Goal: Task Accomplishment & Management: Complete application form

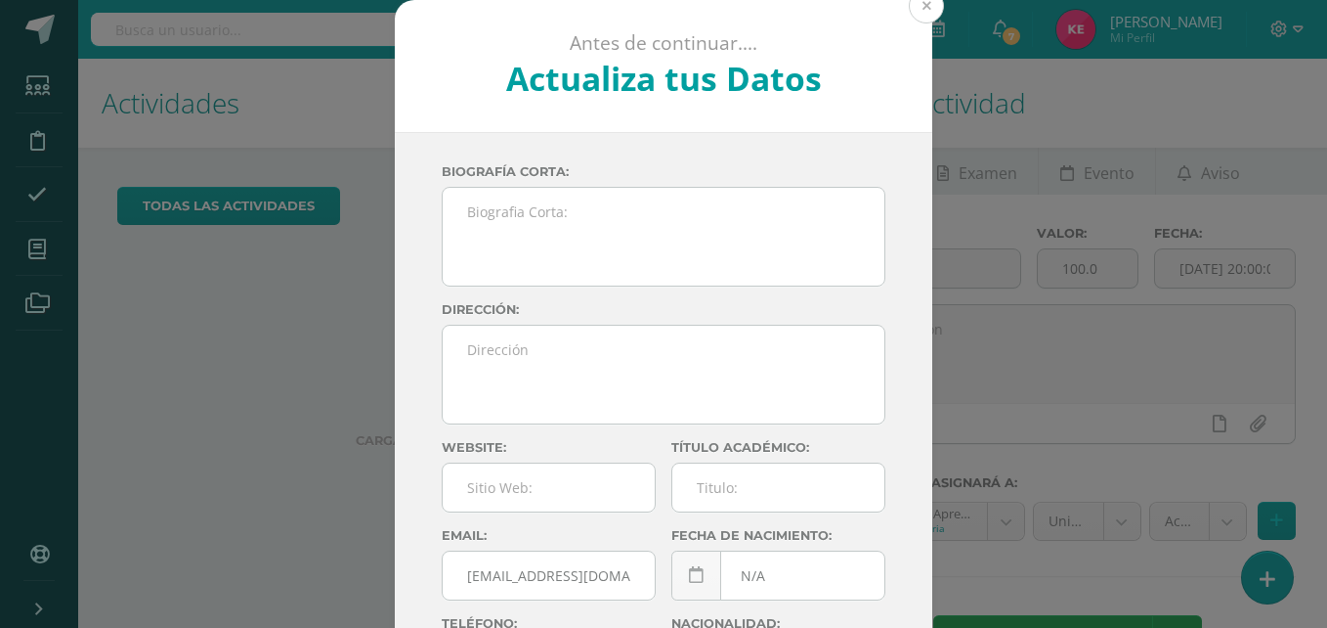
click at [918, 1] on button at bounding box center [926, 5] width 35 height 35
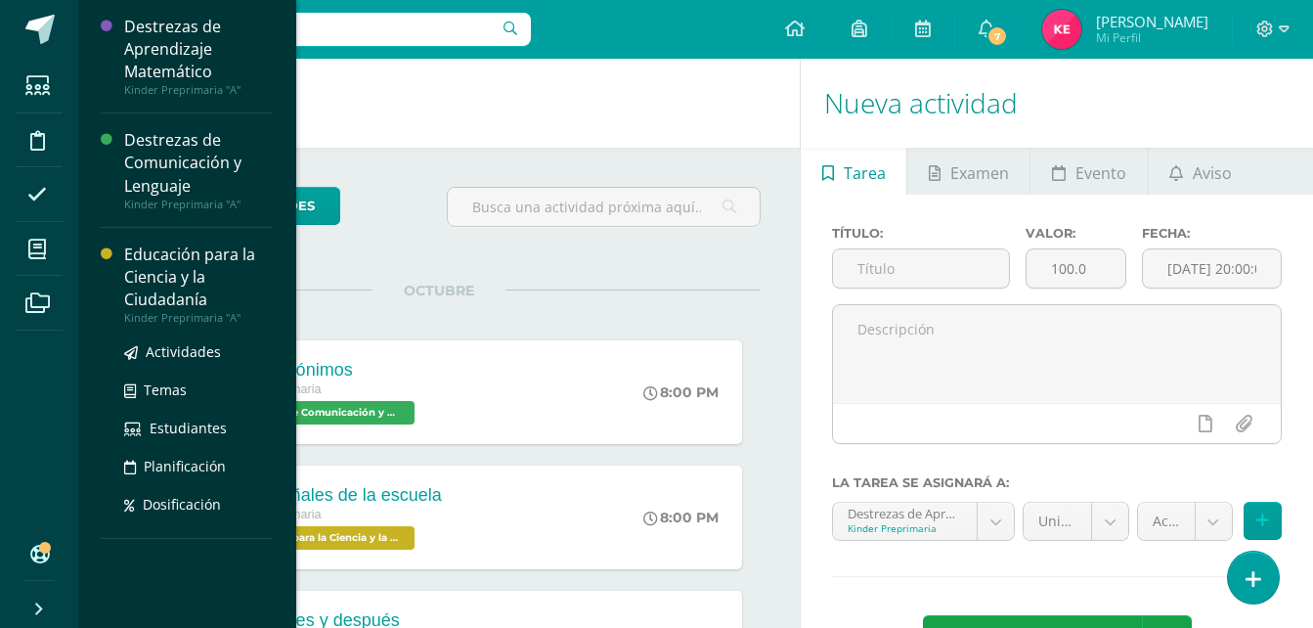
click at [137, 265] on div "Educación para la Ciencia y la Ciudadanía" at bounding box center [198, 276] width 149 height 67
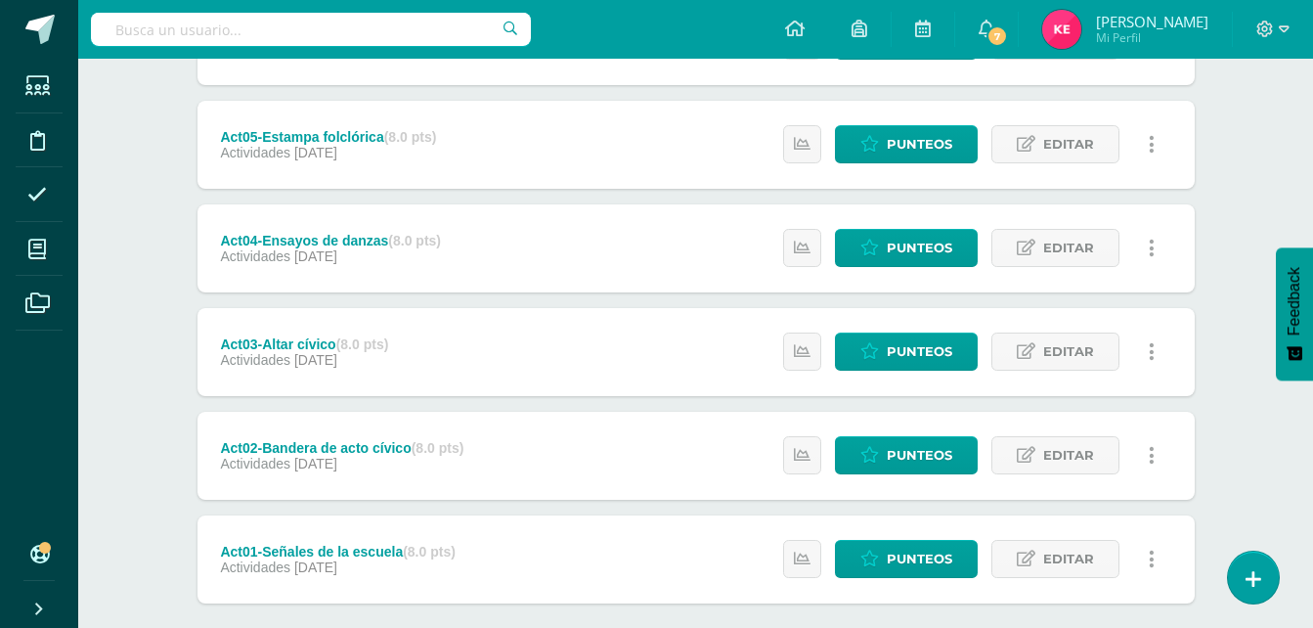
scroll to position [640, 0]
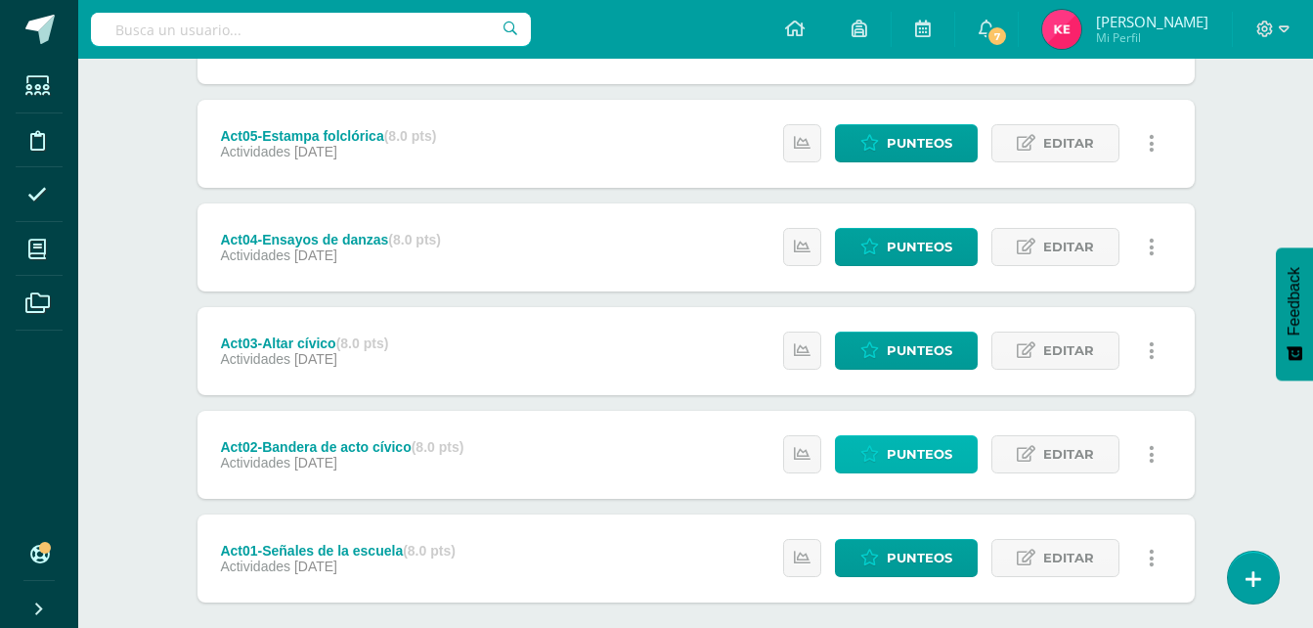
click at [888, 451] on span "Punteos" at bounding box center [919, 454] width 65 height 36
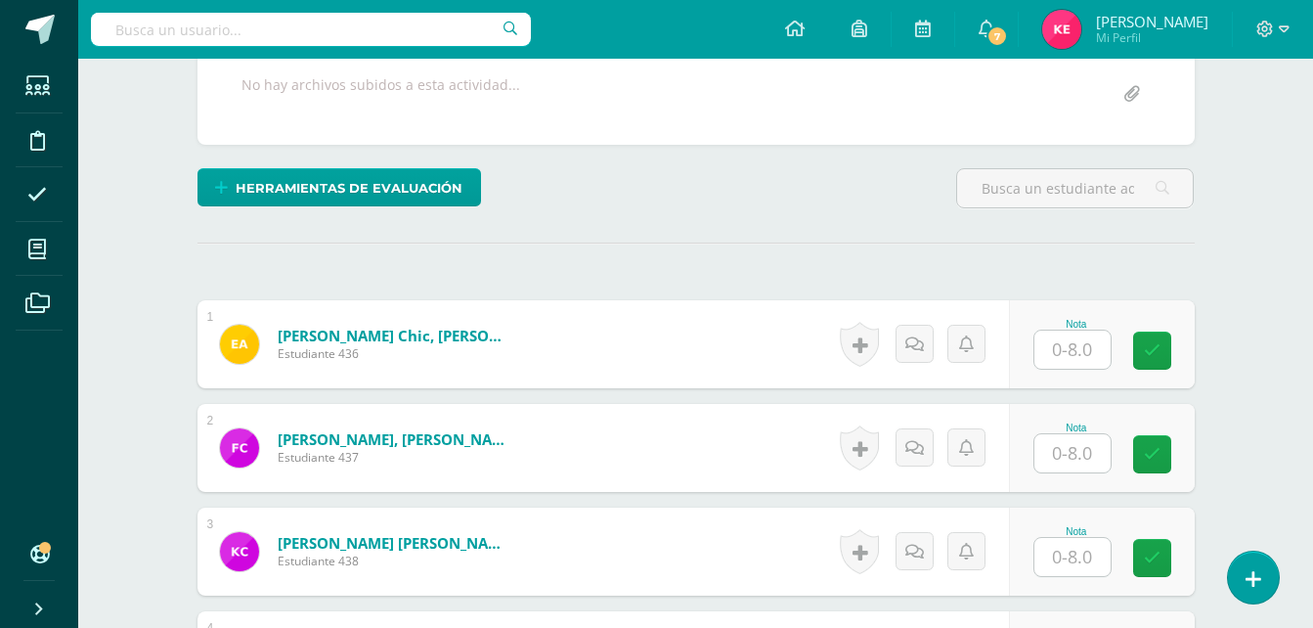
scroll to position [391, 0]
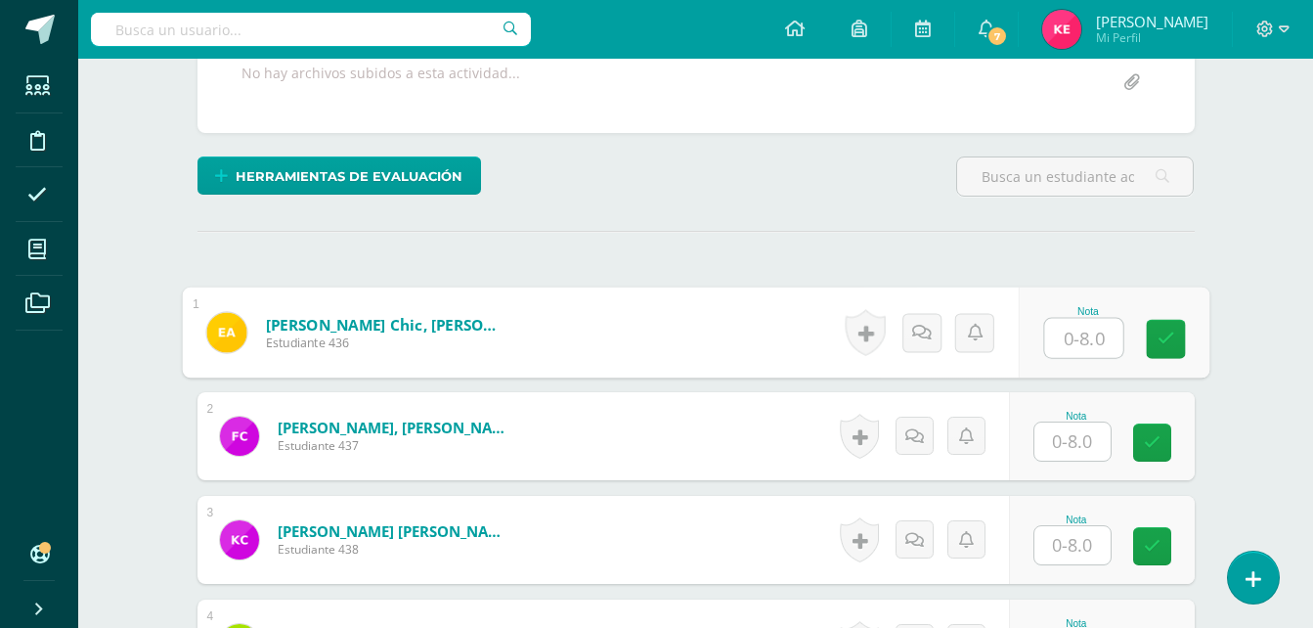
click at [1077, 340] on input "text" at bounding box center [1083, 338] width 78 height 39
type input "5"
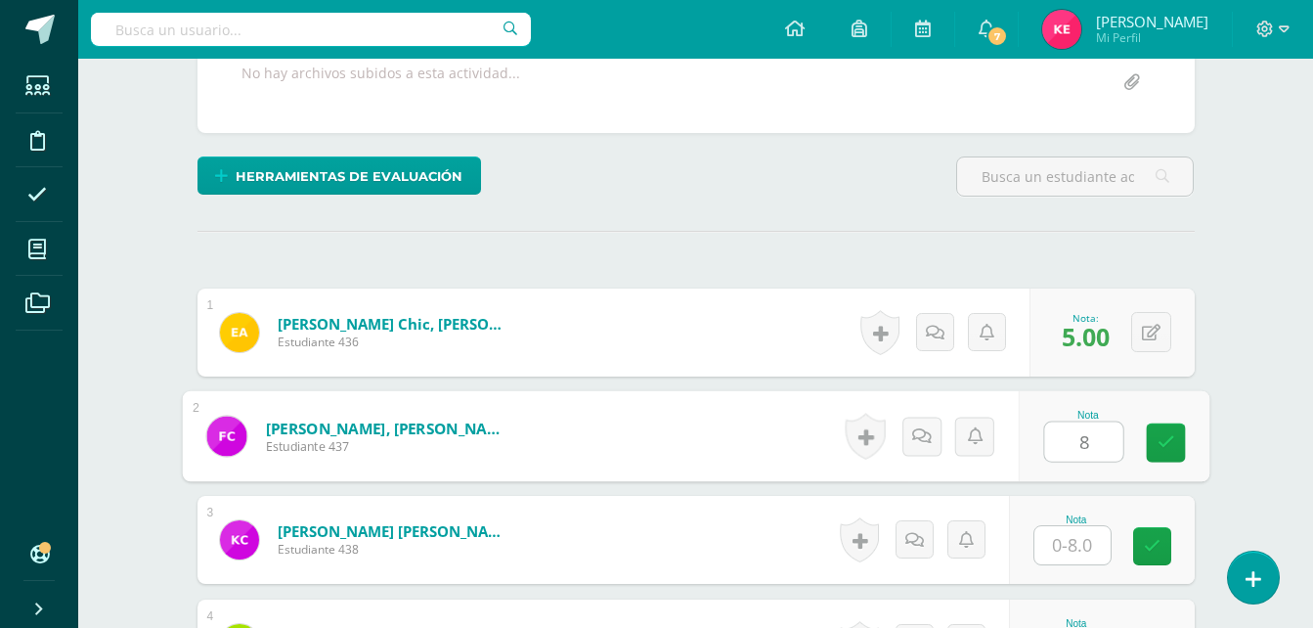
type input "8"
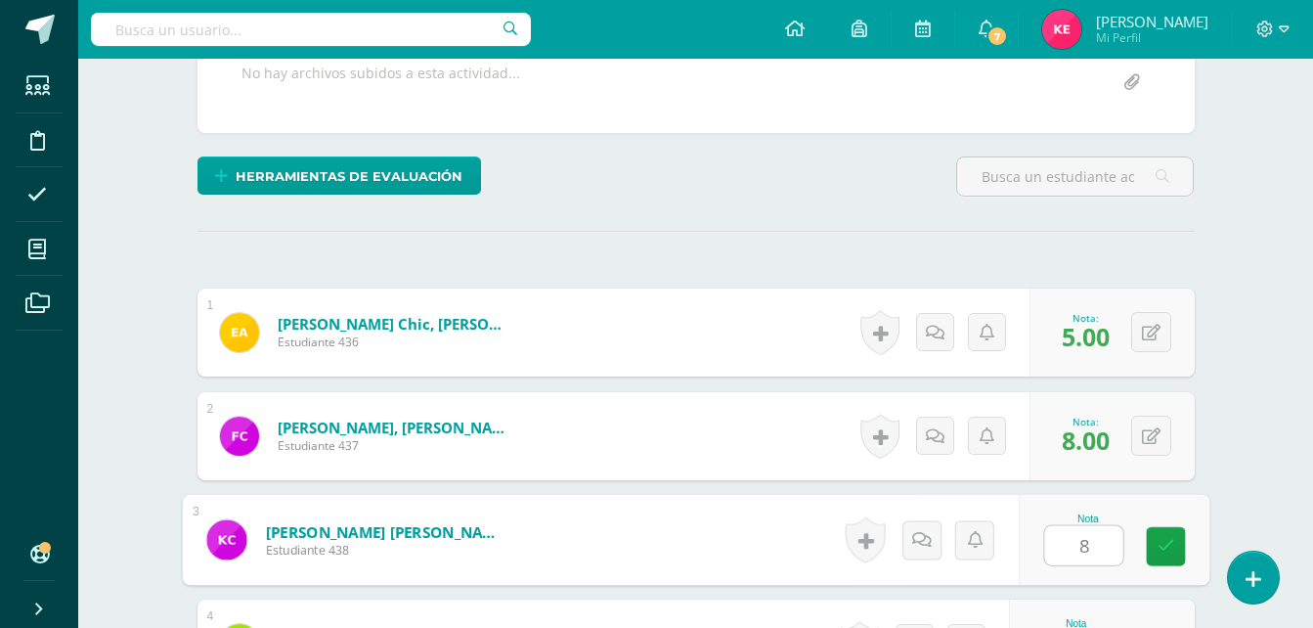
type input "8"
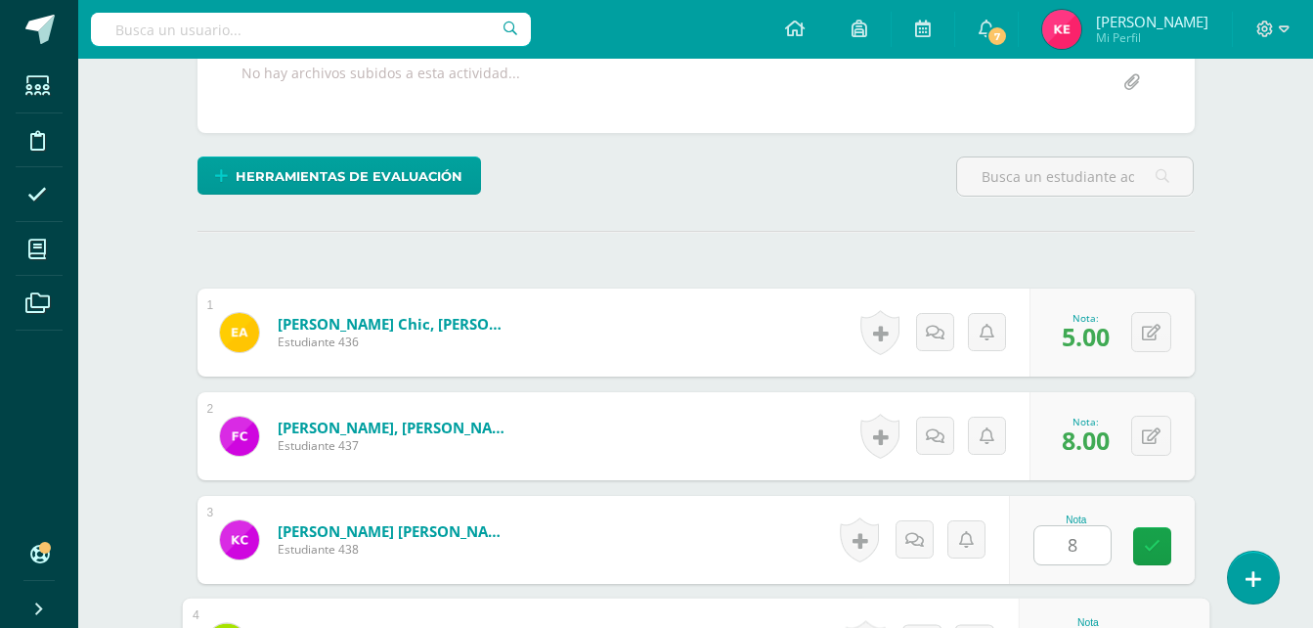
scroll to position [725, 0]
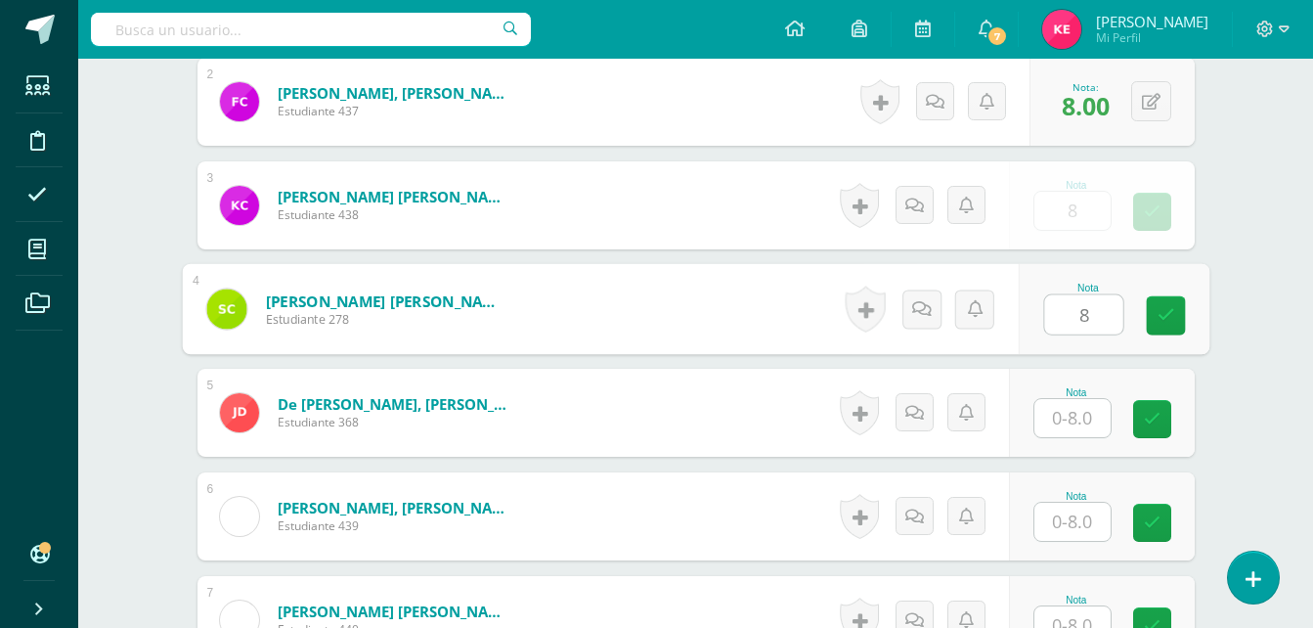
type input "8"
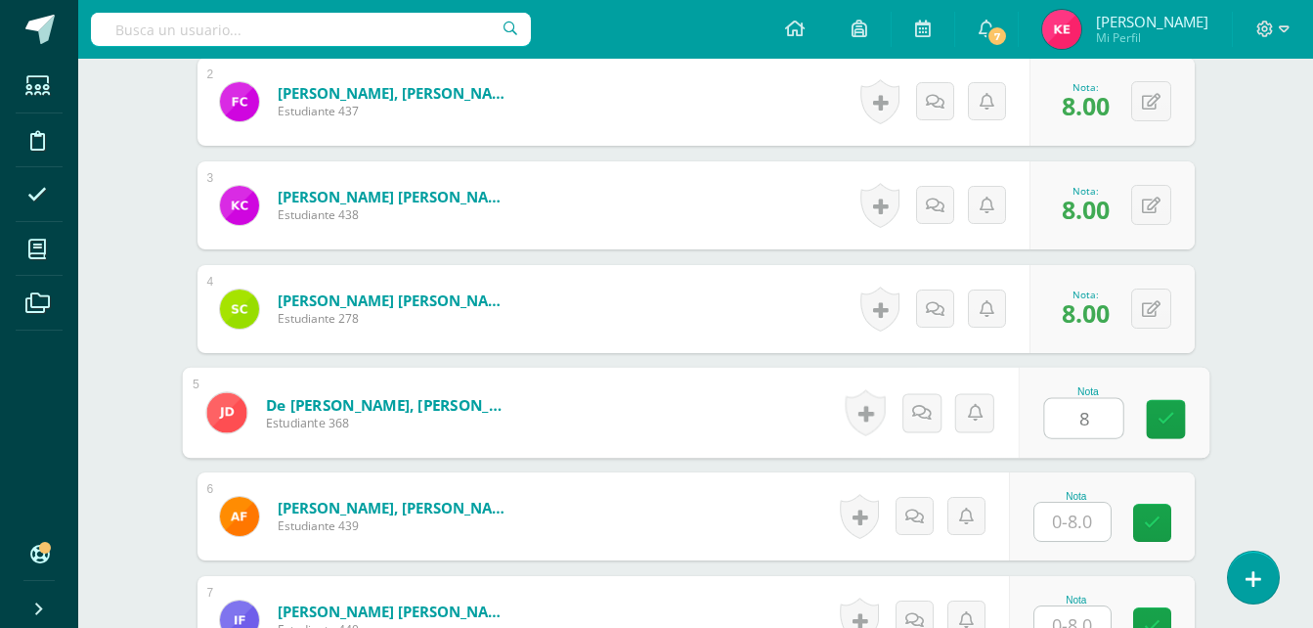
type input "8"
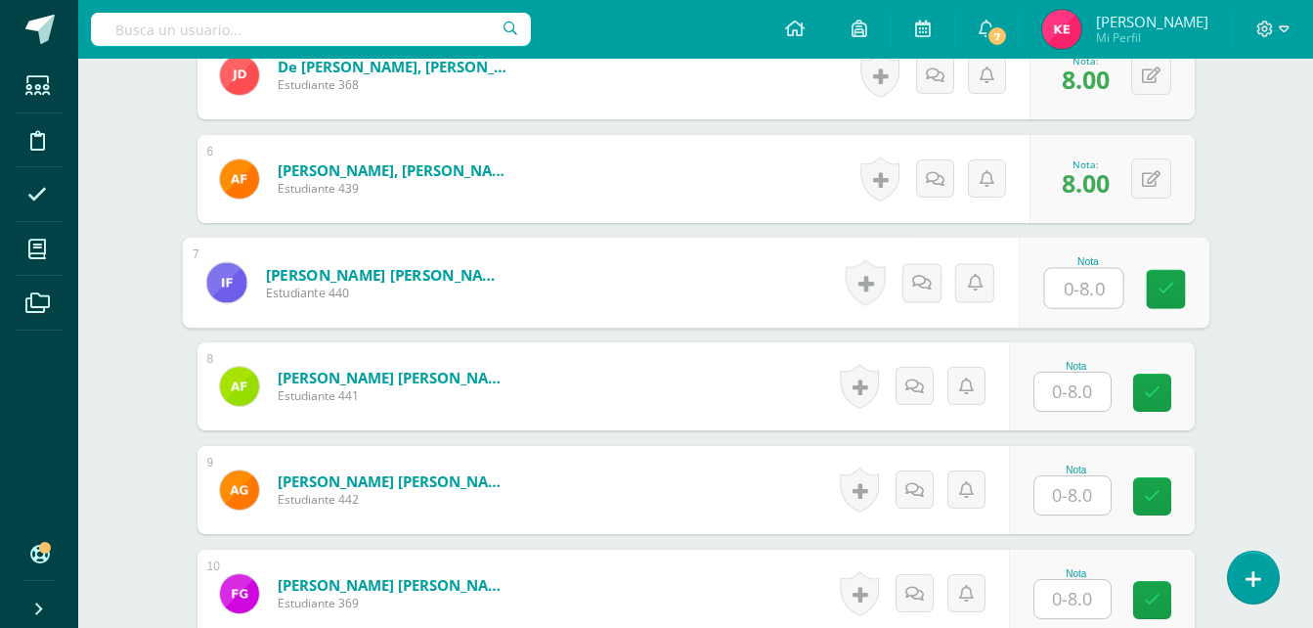
scroll to position [1063, 0]
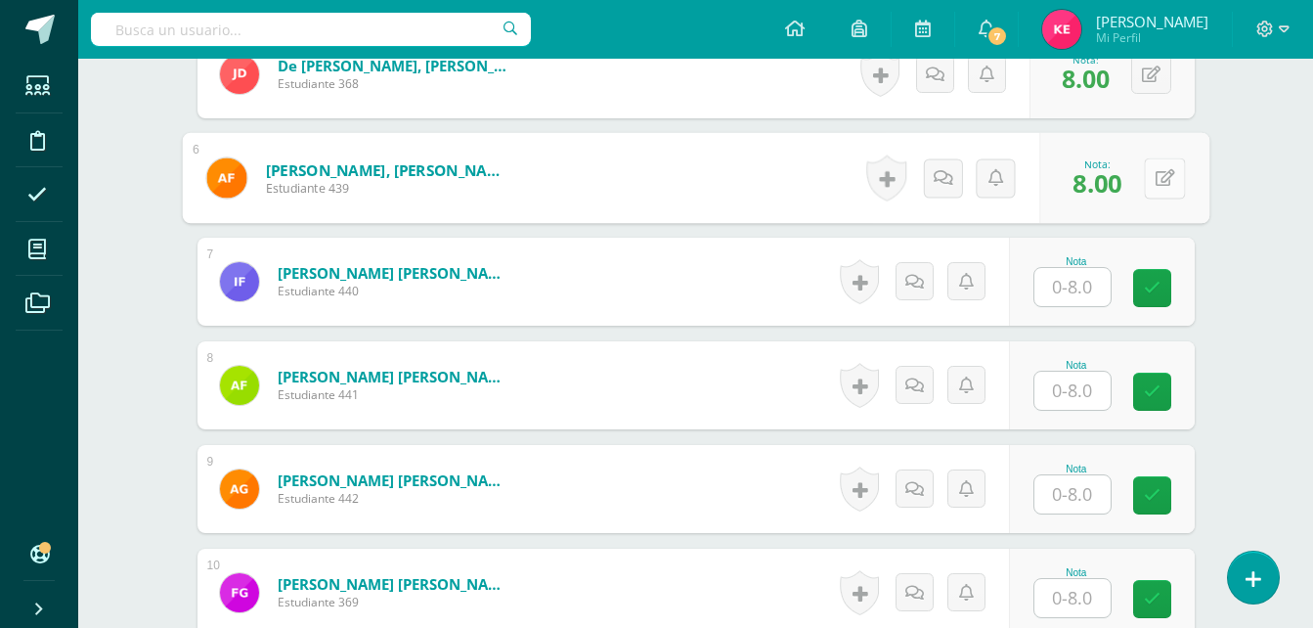
click at [1141, 167] on div "0 Logros Logros obtenidos Aún no hay logros agregados Nota: 8.00" at bounding box center [1124, 178] width 170 height 91
click at [1154, 182] on icon at bounding box center [1164, 177] width 20 height 17
type input "5"
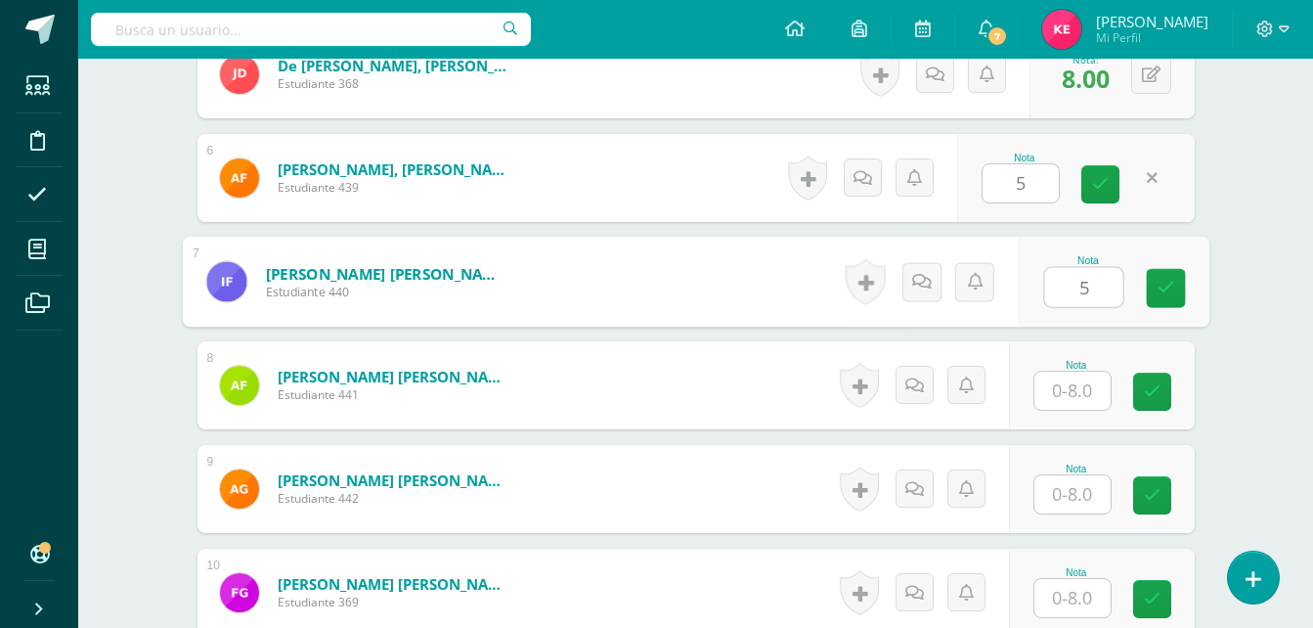
type input "5"
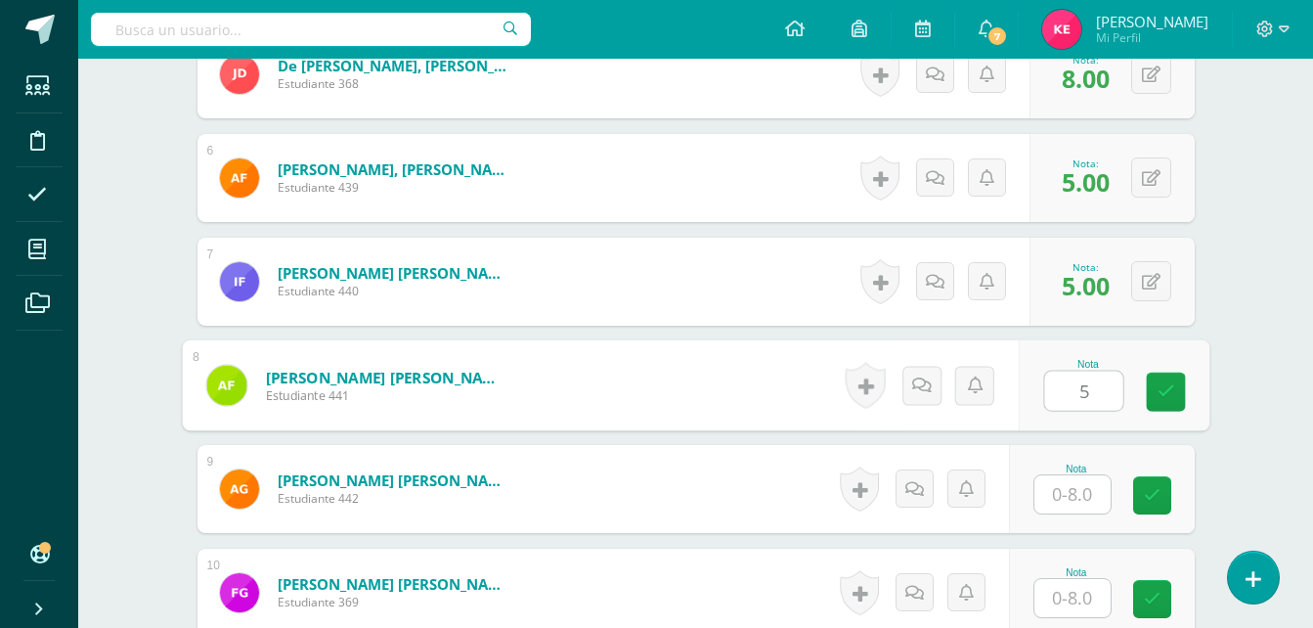
type input "5"
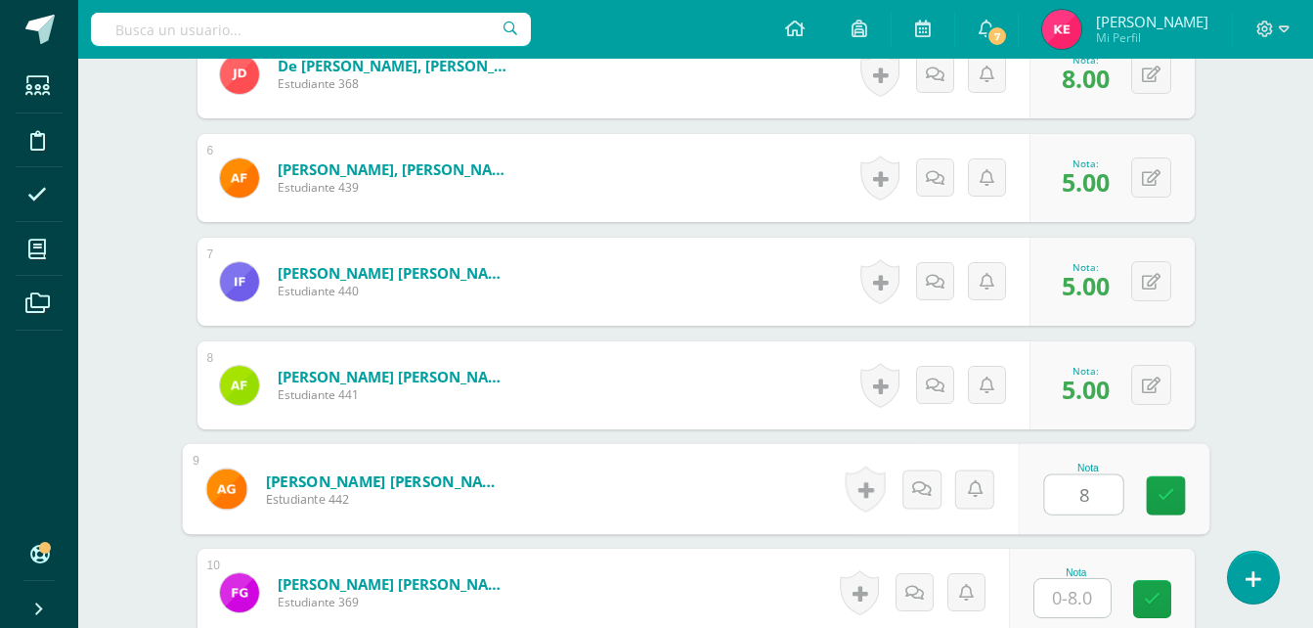
type input "8"
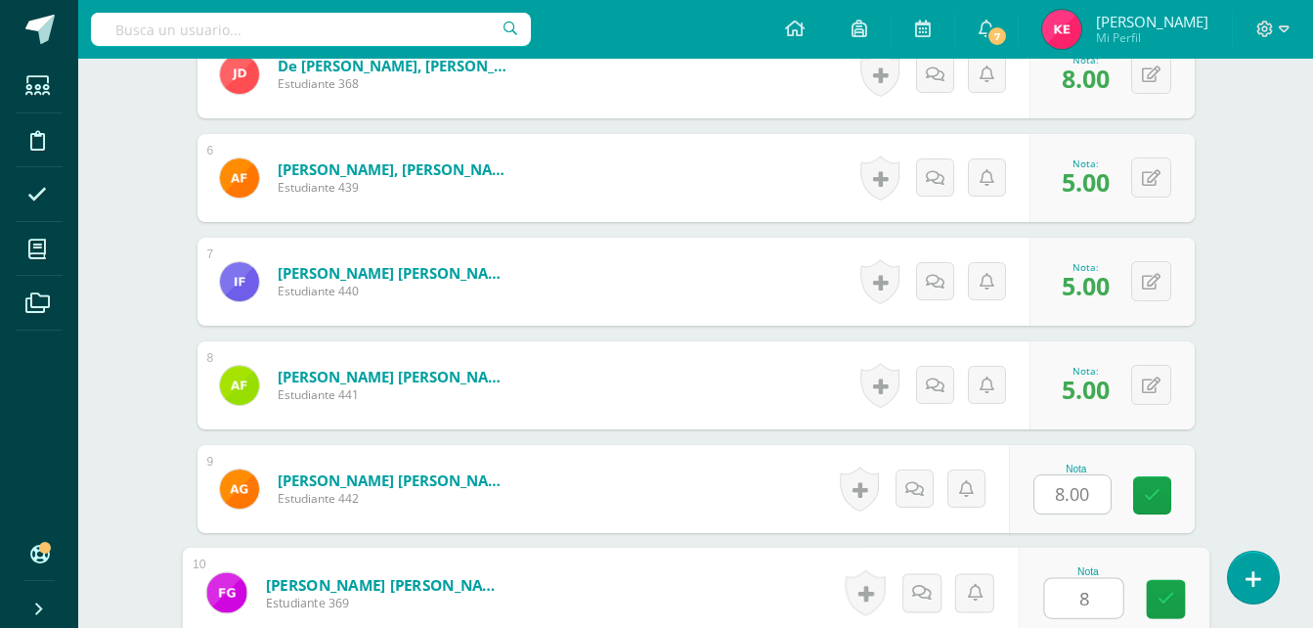
type input "8"
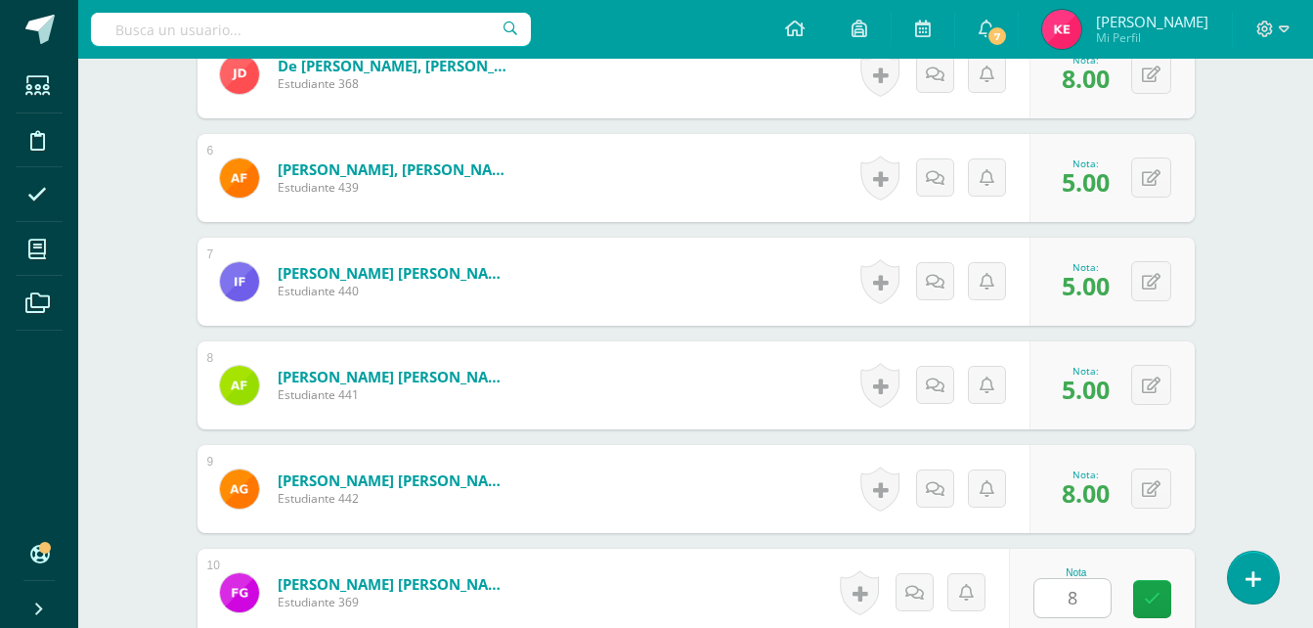
scroll to position [1451, 0]
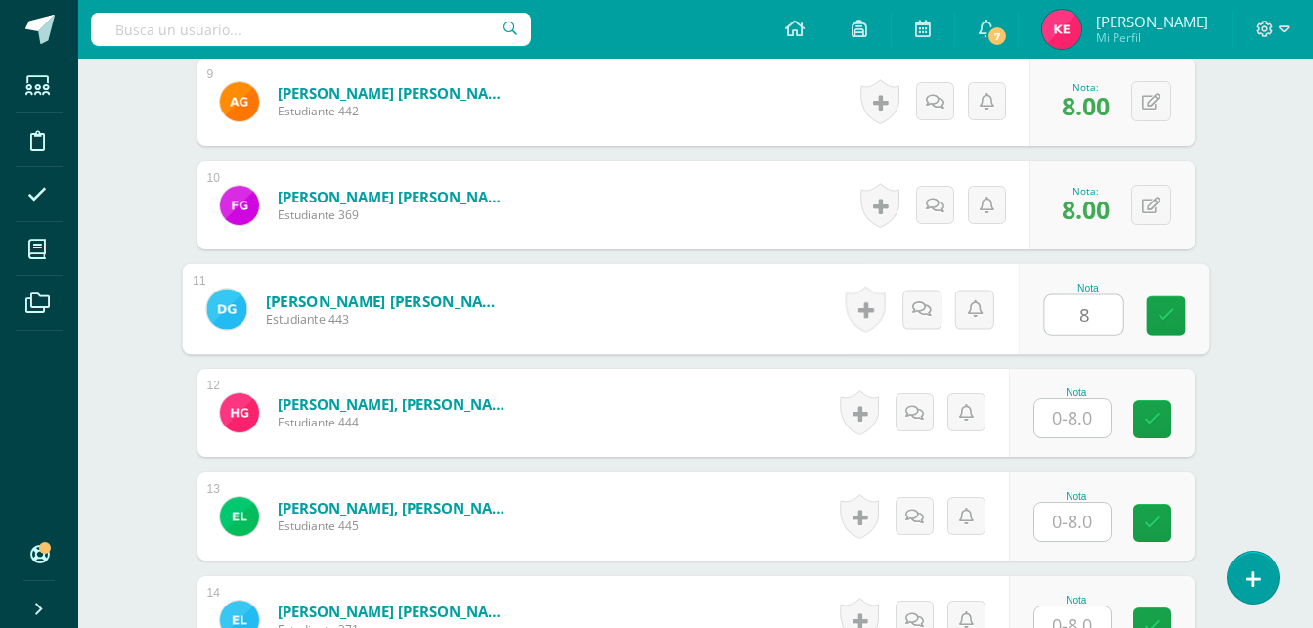
type input "8"
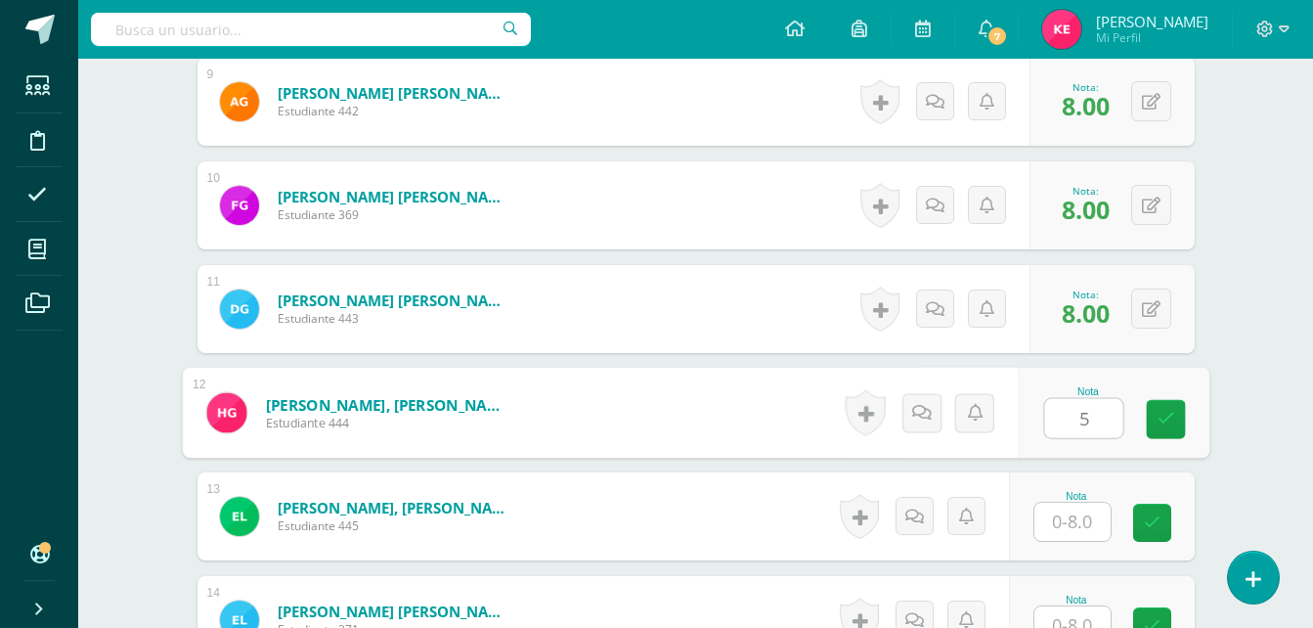
type input "5"
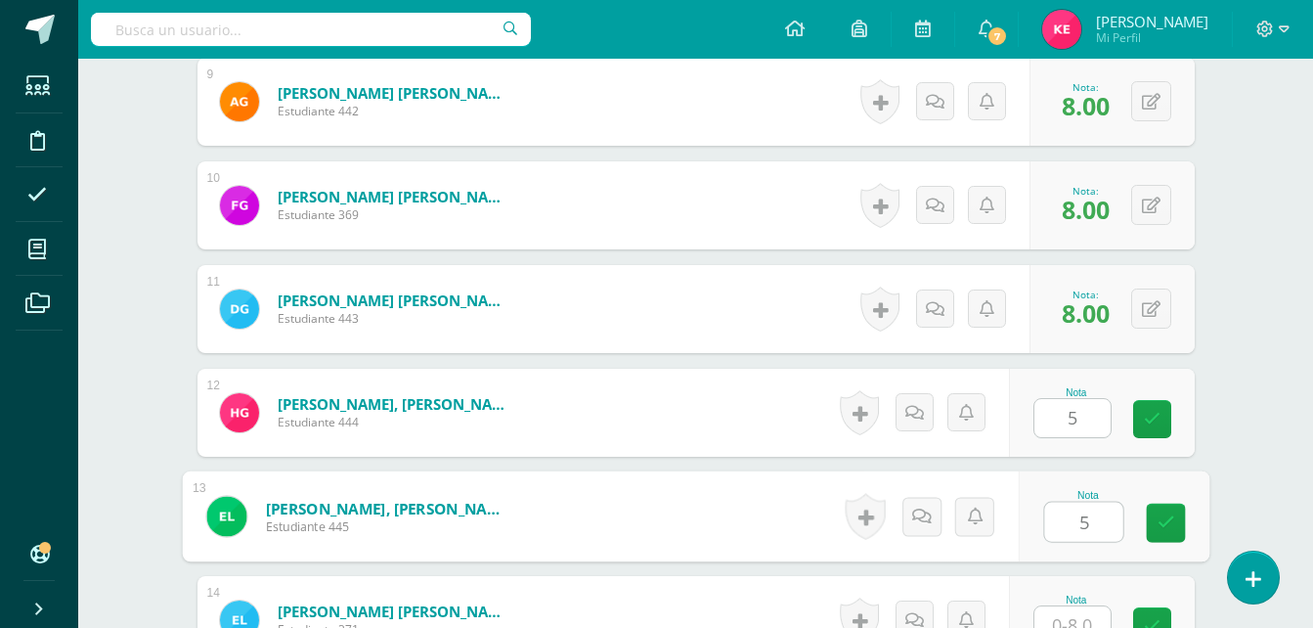
type input "5"
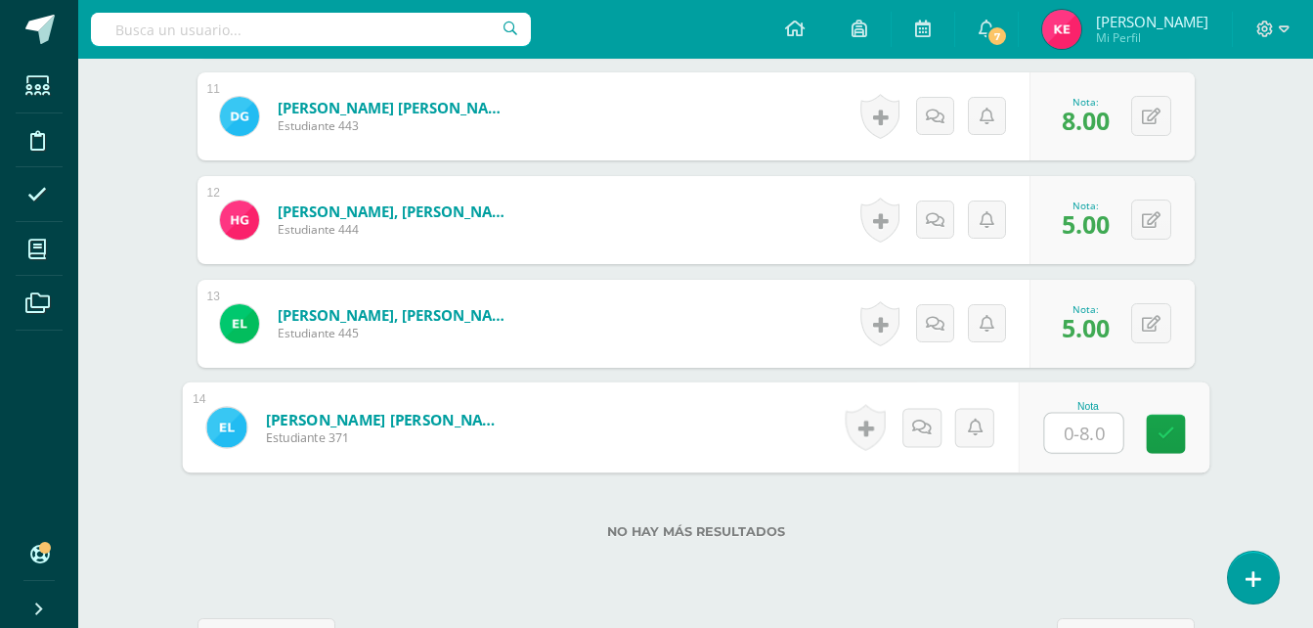
scroll to position [1644, 0]
type input "5"
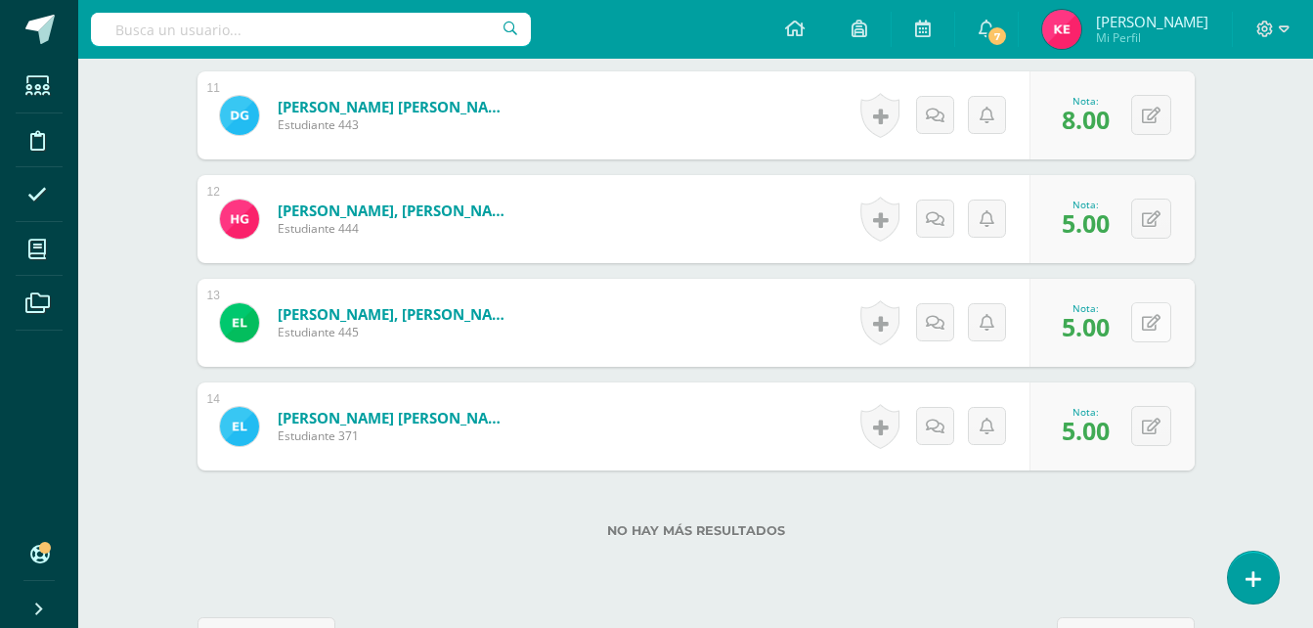
click at [1159, 322] on button at bounding box center [1151, 322] width 40 height 40
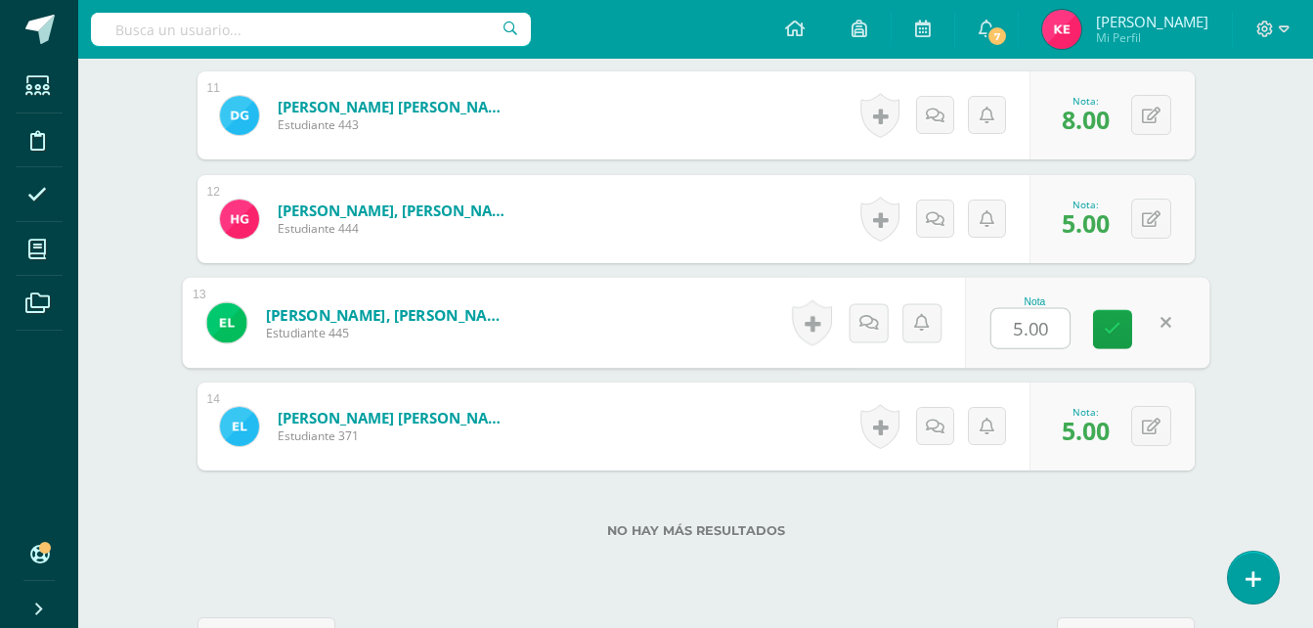
type input "8"
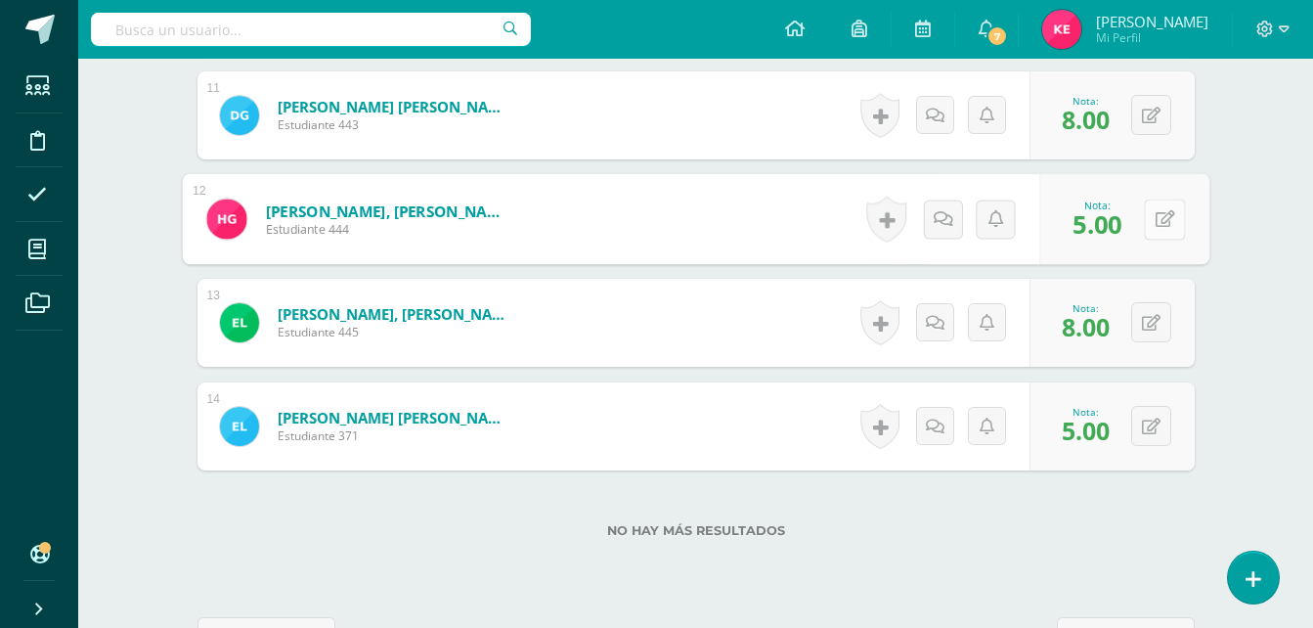
click at [1159, 210] on button at bounding box center [1164, 218] width 41 height 41
type input "8"
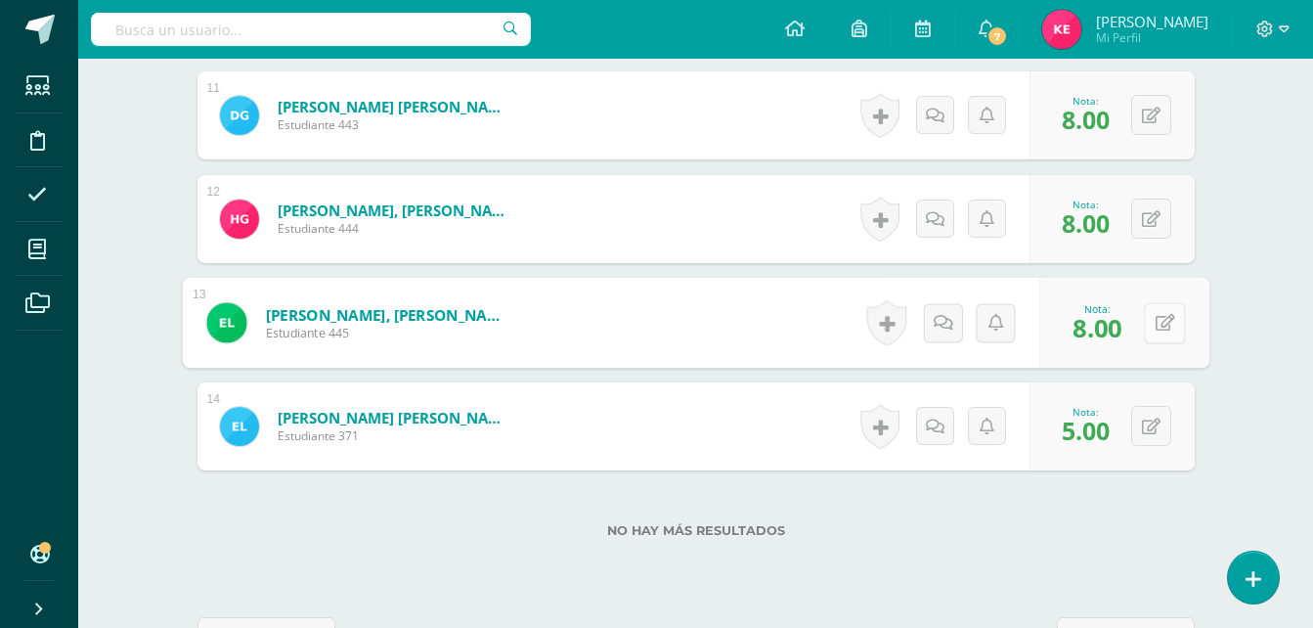
click at [1152, 317] on button at bounding box center [1164, 322] width 41 height 41
type input "5"
